Goal: Task Accomplishment & Management: Manage account settings

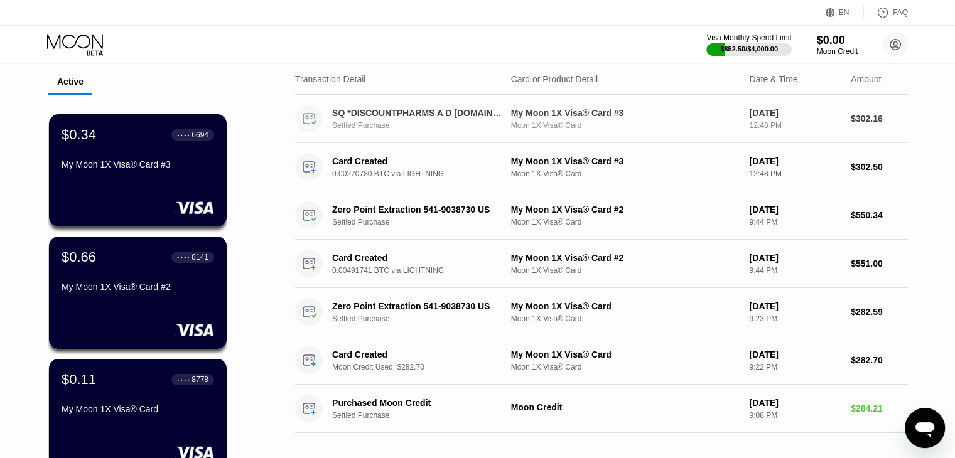
scroll to position [43, 0]
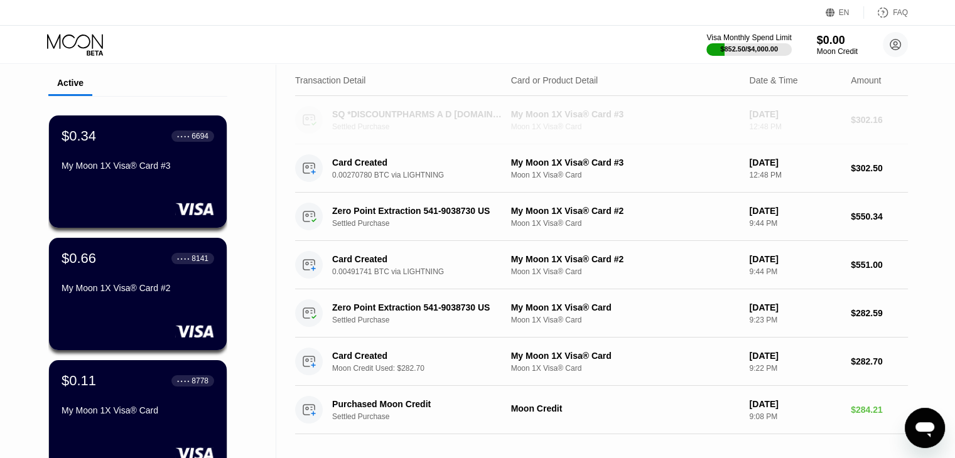
click at [442, 127] on div "Settled Purchase" at bounding box center [424, 126] width 185 height 9
